Goal: Task Accomplishment & Management: Manage account settings

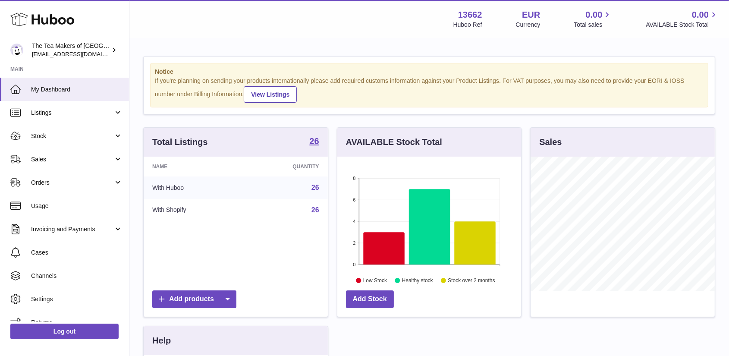
scroll to position [135, 184]
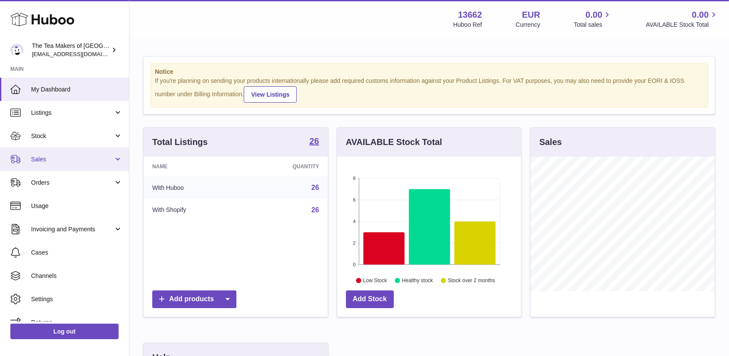
click at [41, 158] on span "Sales" at bounding box center [72, 159] width 82 height 8
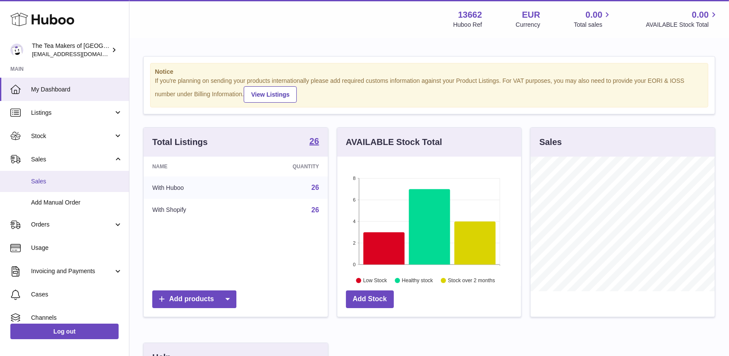
click at [46, 177] on span "Sales" at bounding box center [77, 181] width 92 height 8
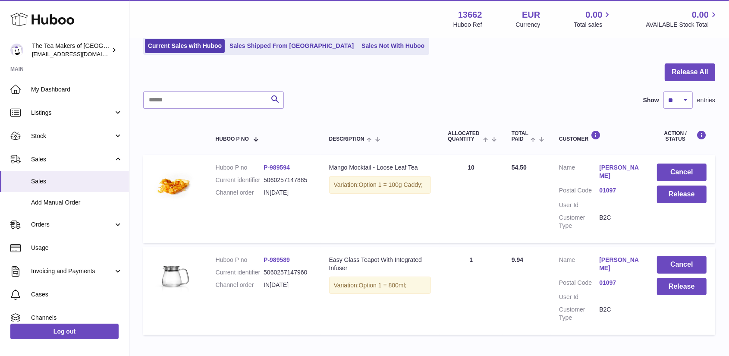
scroll to position [53, 0]
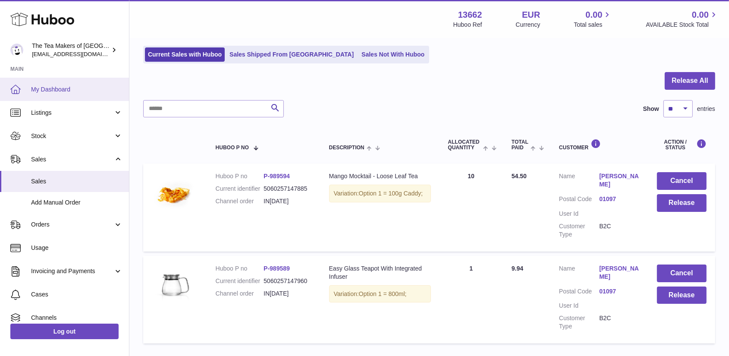
click at [49, 85] on span "My Dashboard" at bounding box center [77, 89] width 92 height 8
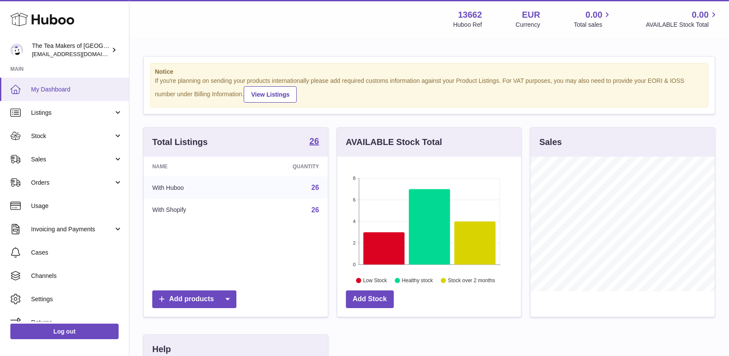
scroll to position [135, 184]
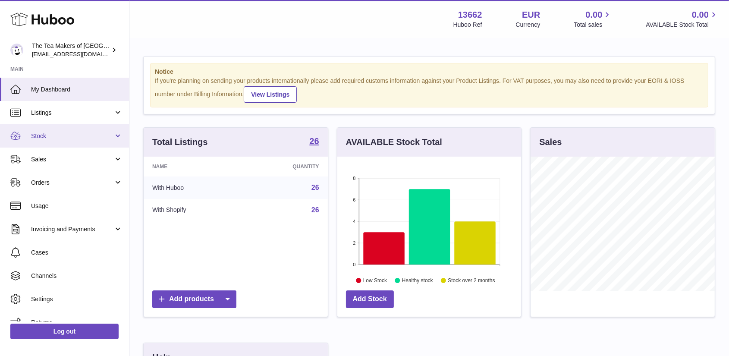
click at [39, 131] on link "Stock" at bounding box center [64, 135] width 129 height 23
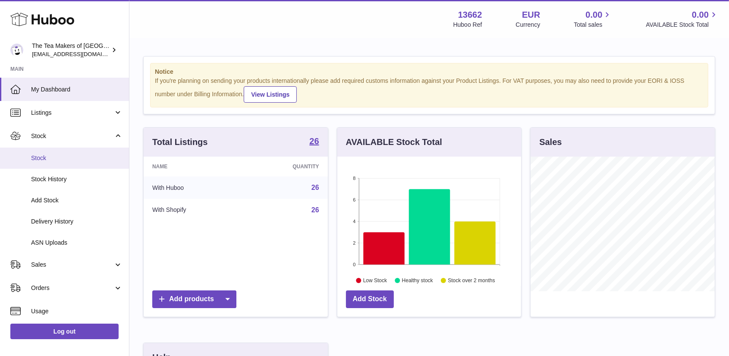
click at [48, 155] on span "Stock" at bounding box center [77, 158] width 92 height 8
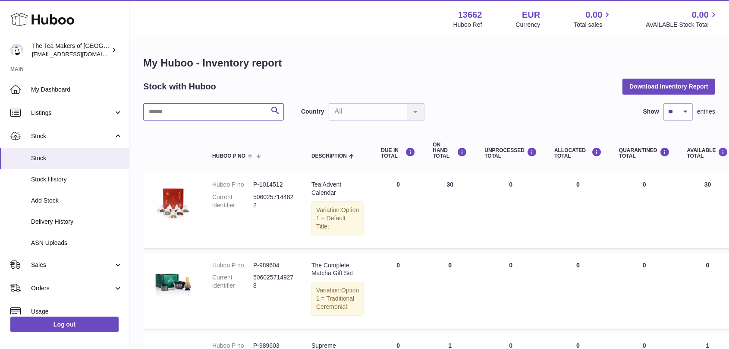
click at [178, 116] on input "text" at bounding box center [213, 111] width 141 height 17
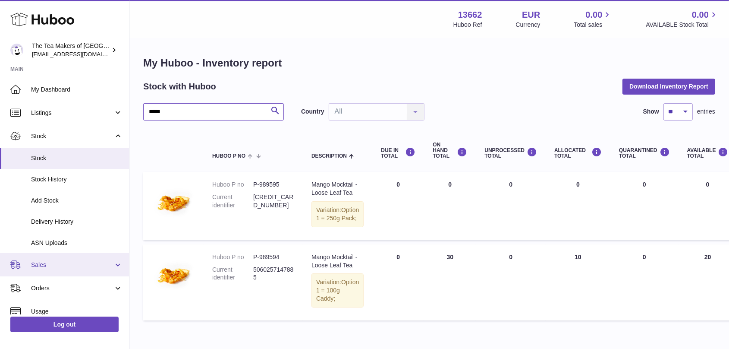
type input "*****"
click at [47, 261] on span "Sales" at bounding box center [72, 265] width 82 height 8
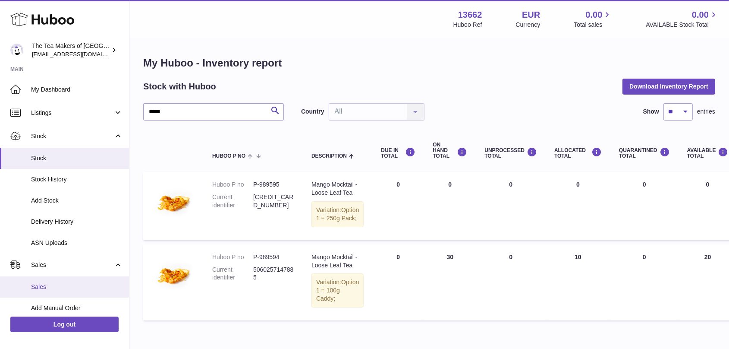
click at [49, 284] on span "Sales" at bounding box center [77, 287] width 92 height 8
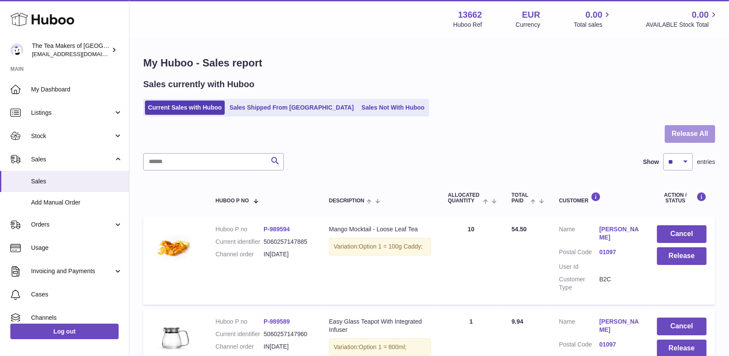
click at [689, 134] on button "Release All" at bounding box center [690, 134] width 51 height 18
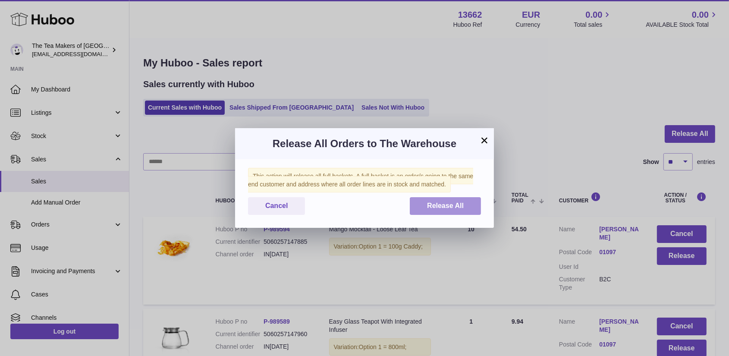
click at [445, 202] on span "Release All" at bounding box center [445, 205] width 37 height 7
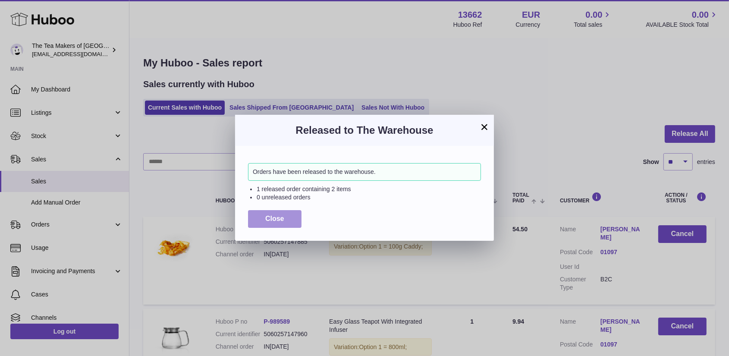
click at [281, 214] on button "Close" at bounding box center [275, 219] width 54 height 18
